Goal: Task Accomplishment & Management: Manage account settings

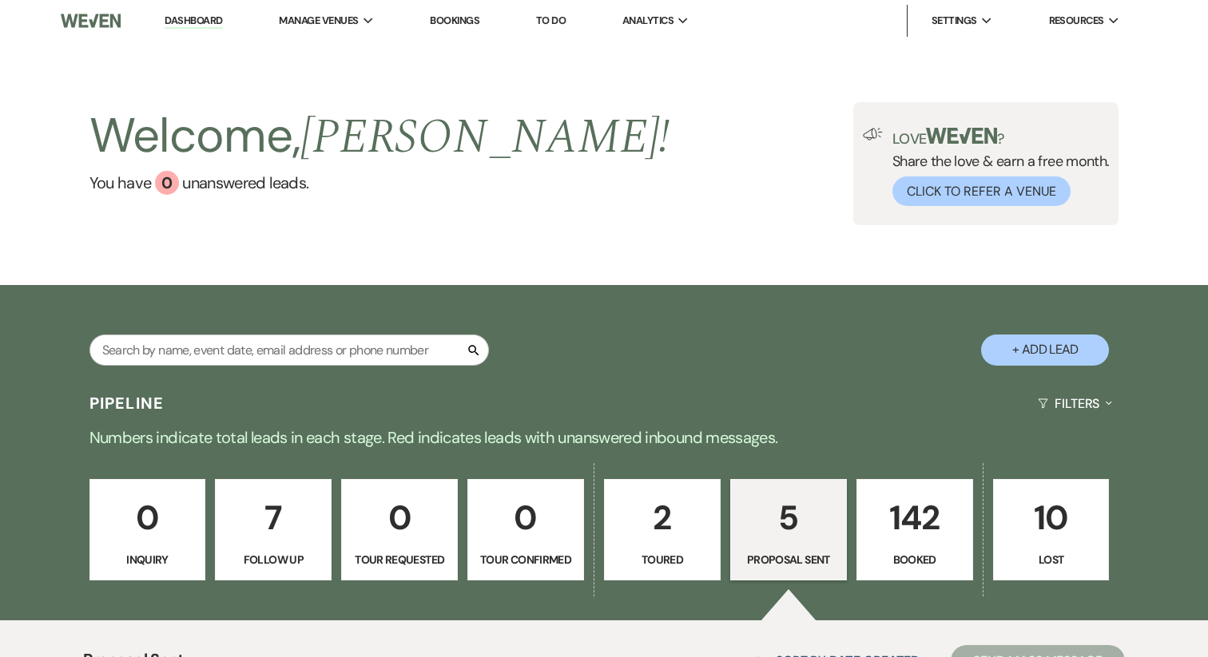
select select "6"
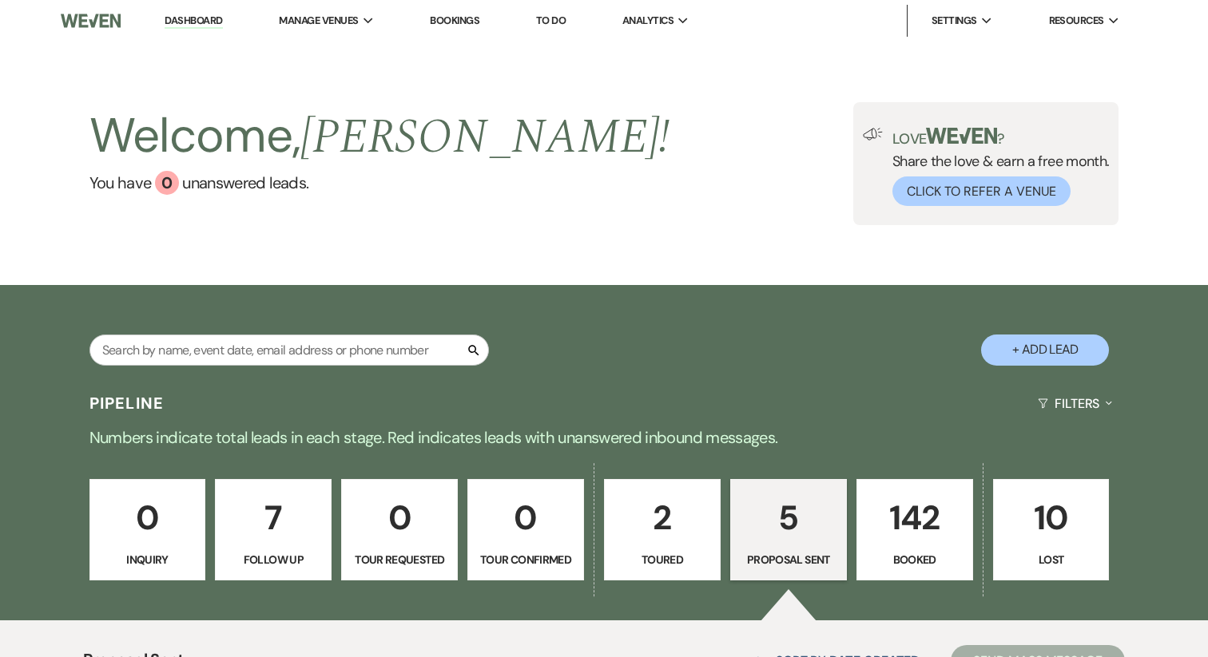
click at [194, 12] on li "Dashboard" at bounding box center [193, 21] width 73 height 32
click at [186, 34] on li "Dashboard" at bounding box center [193, 21] width 73 height 32
click at [186, 18] on link "Dashboard" at bounding box center [194, 21] width 58 height 15
